Goal: Check status: Check status

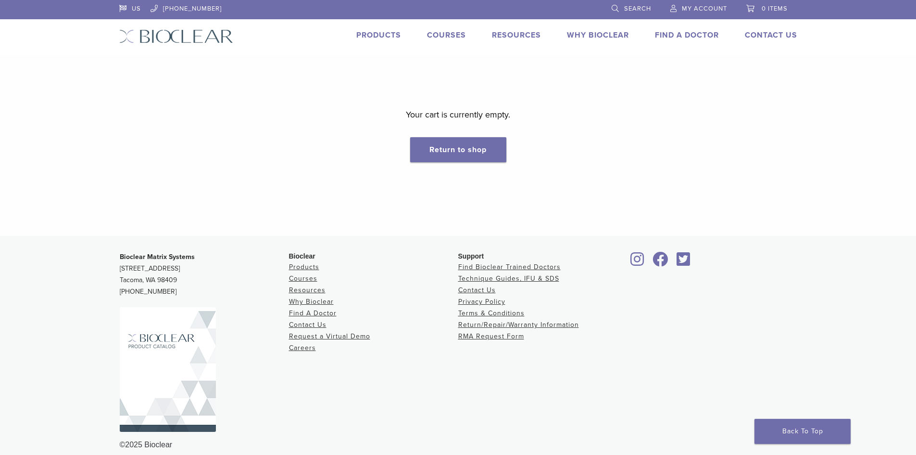
click at [703, 5] on span "My Account" at bounding box center [704, 9] width 45 height 8
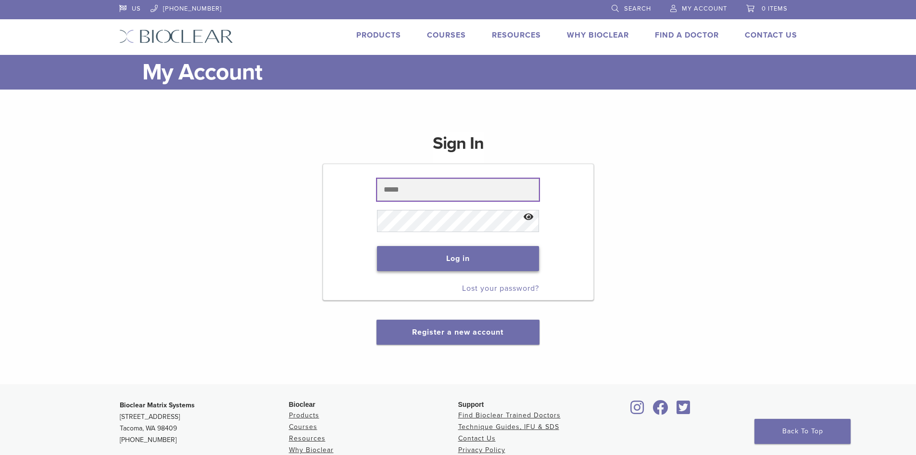
type input "**********"
click at [444, 250] on button "Log in" at bounding box center [458, 258] width 162 height 25
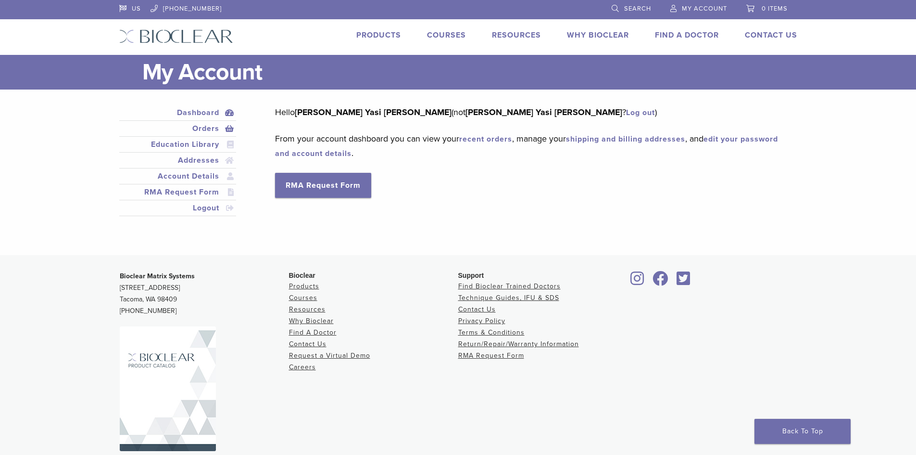
click at [206, 124] on link "Orders" at bounding box center [178, 129] width 114 height 12
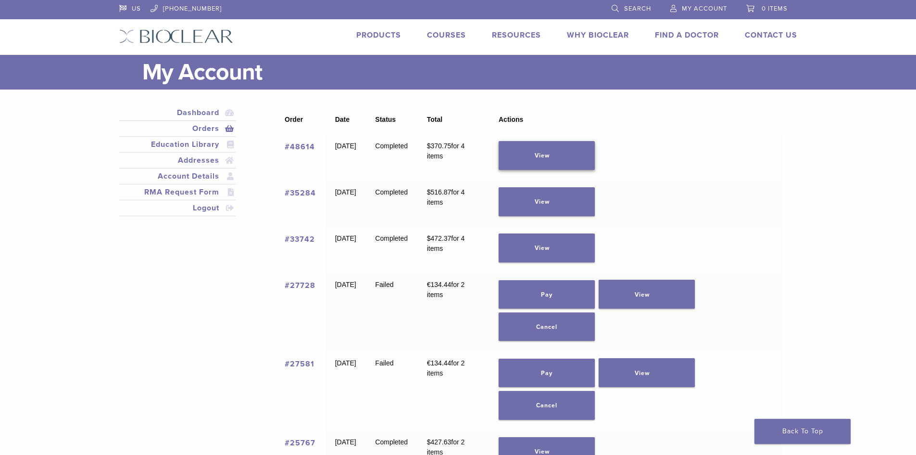
click at [568, 169] on link "View" at bounding box center [547, 155] width 96 height 29
click at [292, 147] on link "#48614" at bounding box center [300, 147] width 30 height 10
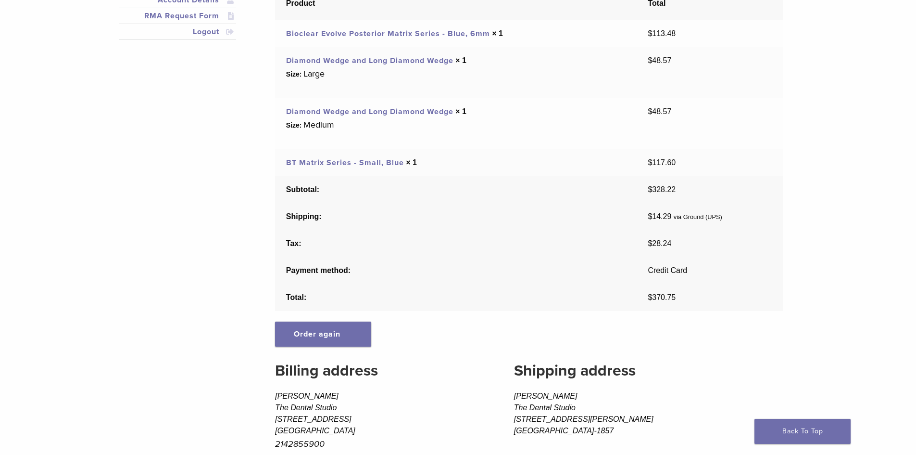
scroll to position [192, 0]
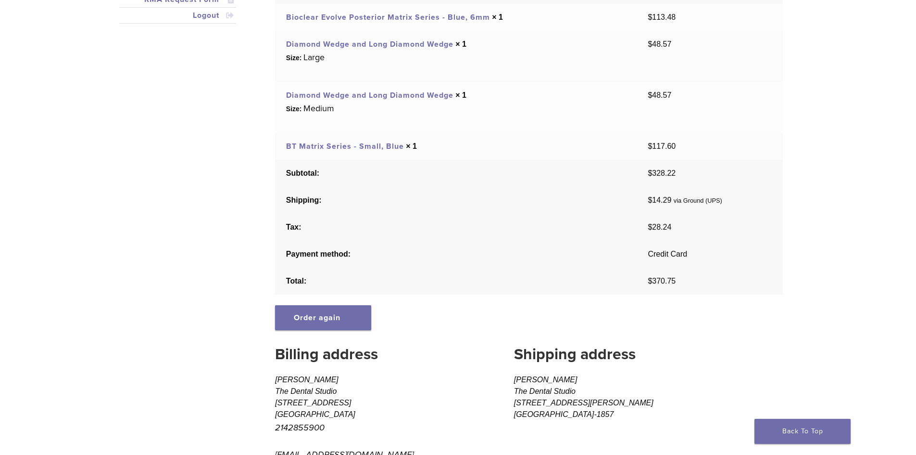
click at [721, 205] on td "$ 14.29 via Ground (UPS)" at bounding box center [710, 200] width 146 height 27
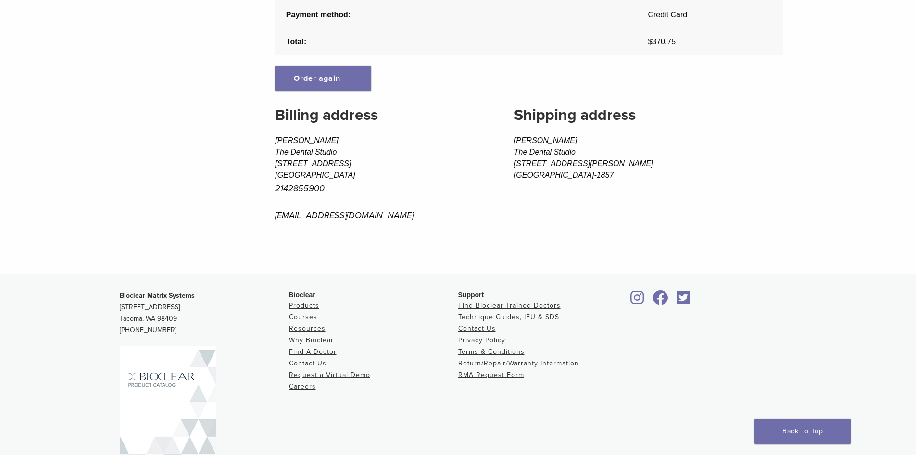
scroll to position [481, 0]
